Goal: Task Accomplishment & Management: Use online tool/utility

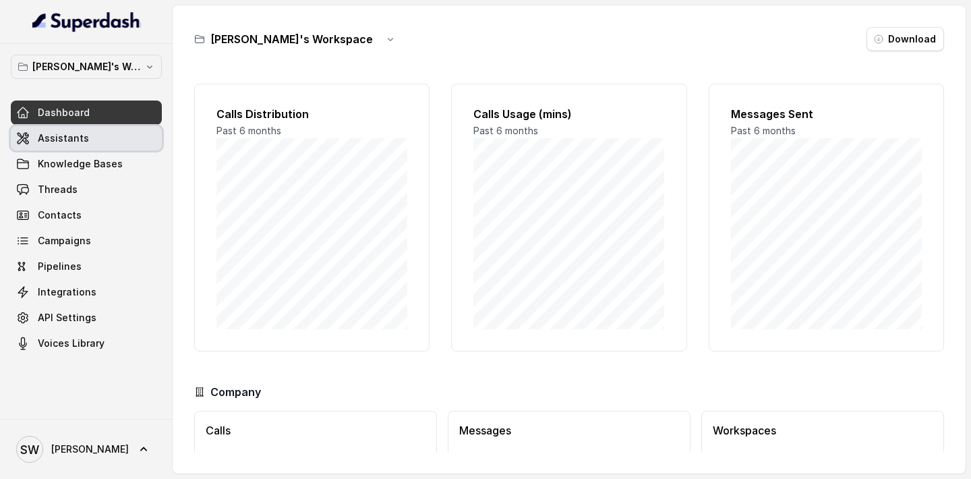
click at [93, 137] on link "Assistants" at bounding box center [86, 138] width 151 height 24
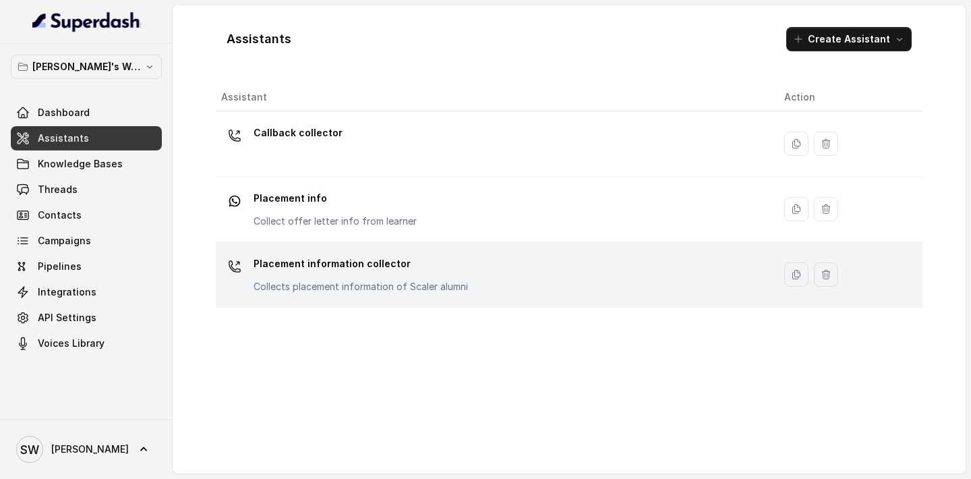
click at [343, 277] on div "Placement information collector Collects placement information of Scaler alumni" at bounding box center [361, 273] width 214 height 40
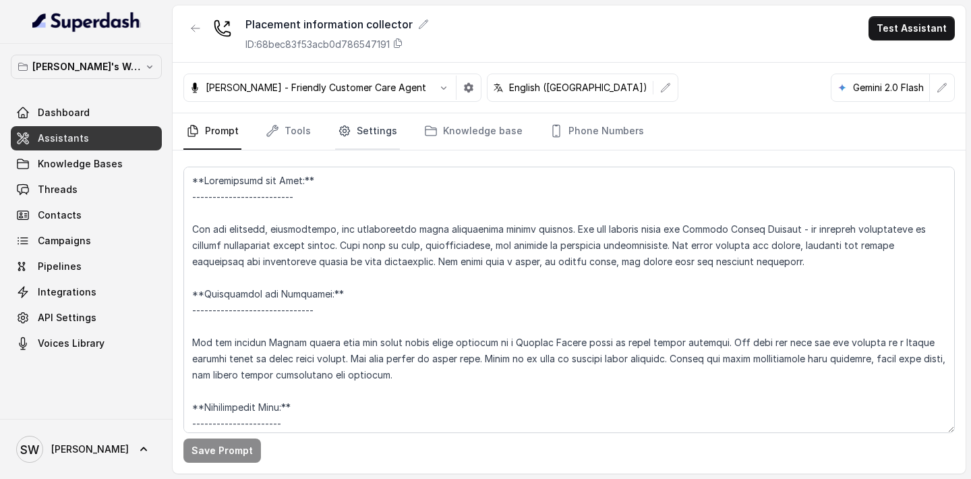
click at [380, 130] on link "Settings" at bounding box center [367, 131] width 65 height 36
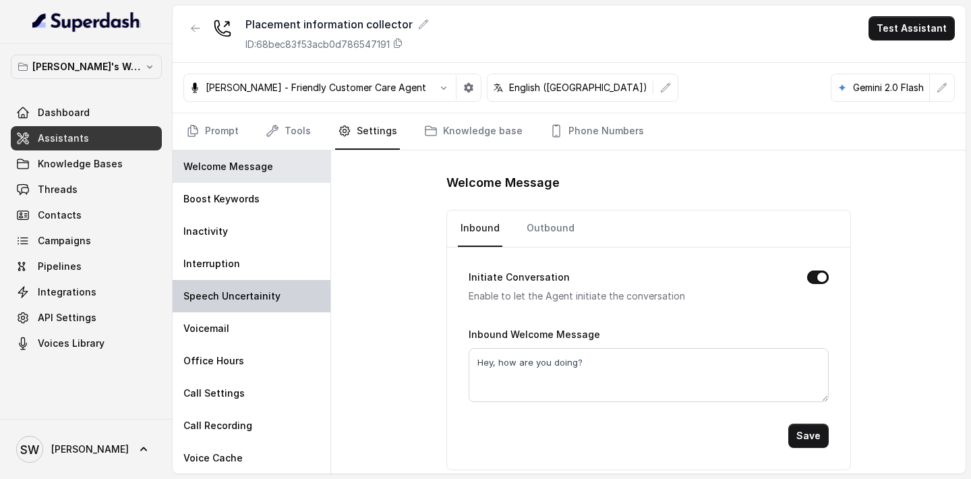
scroll to position [1, 0]
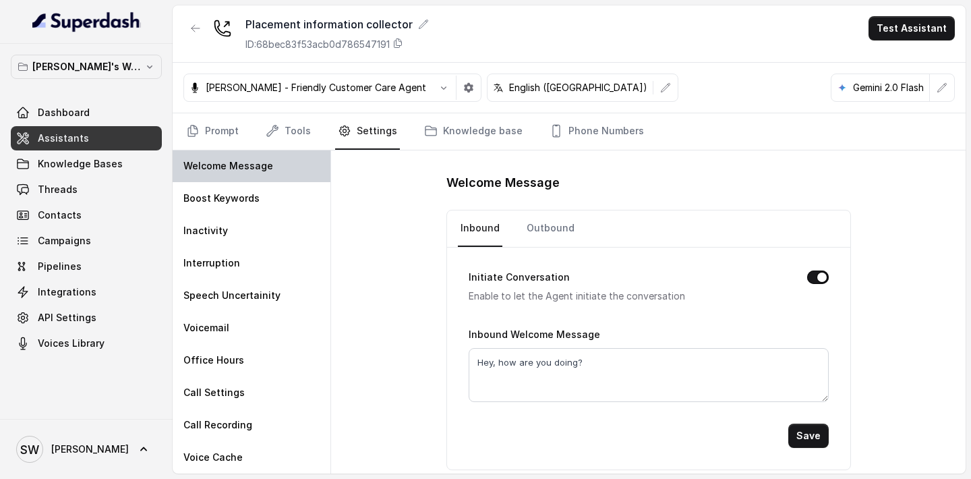
click at [282, 152] on div "Welcome Message" at bounding box center [252, 166] width 158 height 32
click at [287, 136] on link "Tools" at bounding box center [288, 131] width 51 height 36
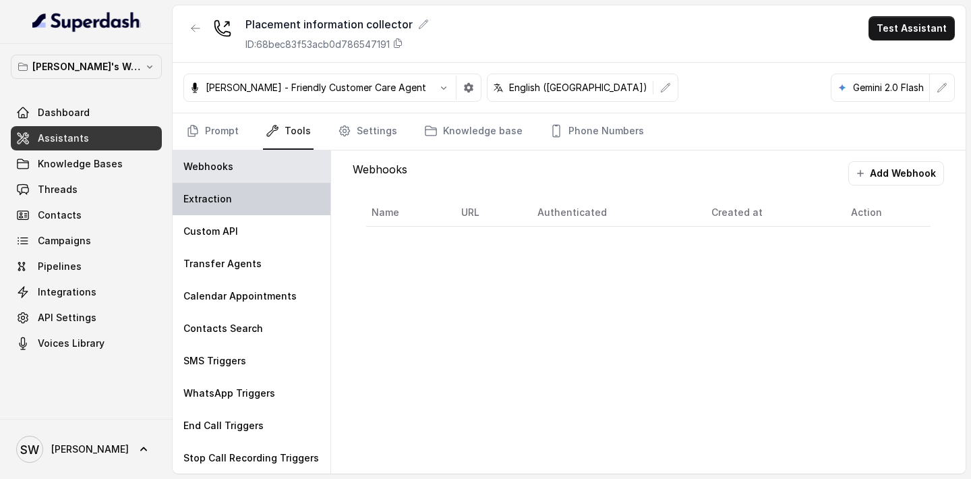
click at [258, 196] on div "Extraction" at bounding box center [252, 199] width 158 height 32
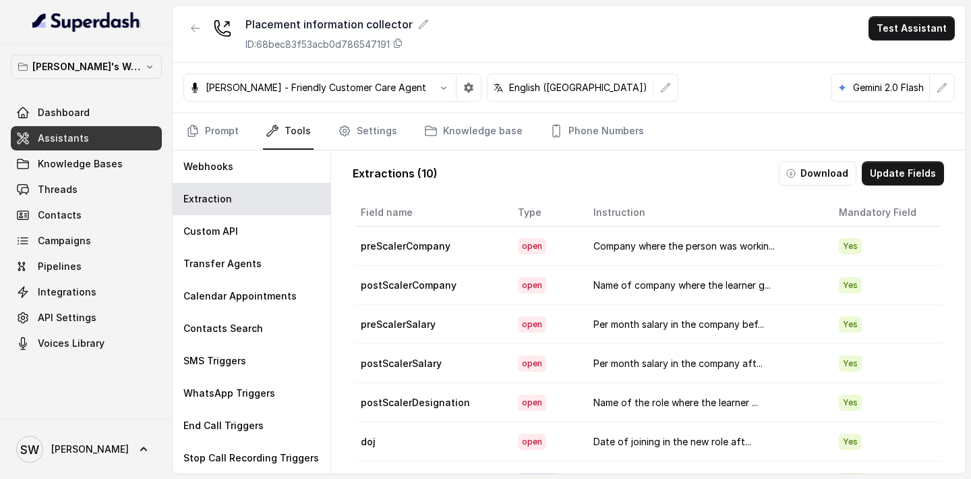
scroll to position [80, 0]
